Goal: Navigation & Orientation: Find specific page/section

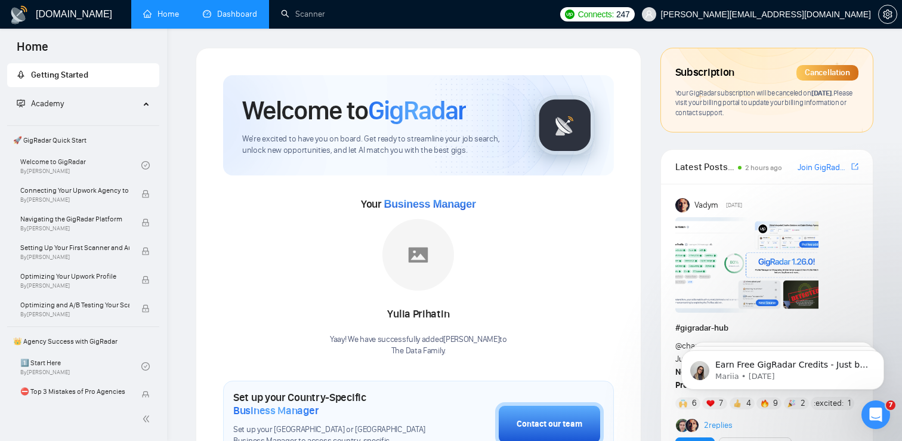
click at [228, 19] on link "Dashboard" at bounding box center [230, 14] width 54 height 10
